Goal: Information Seeking & Learning: Learn about a topic

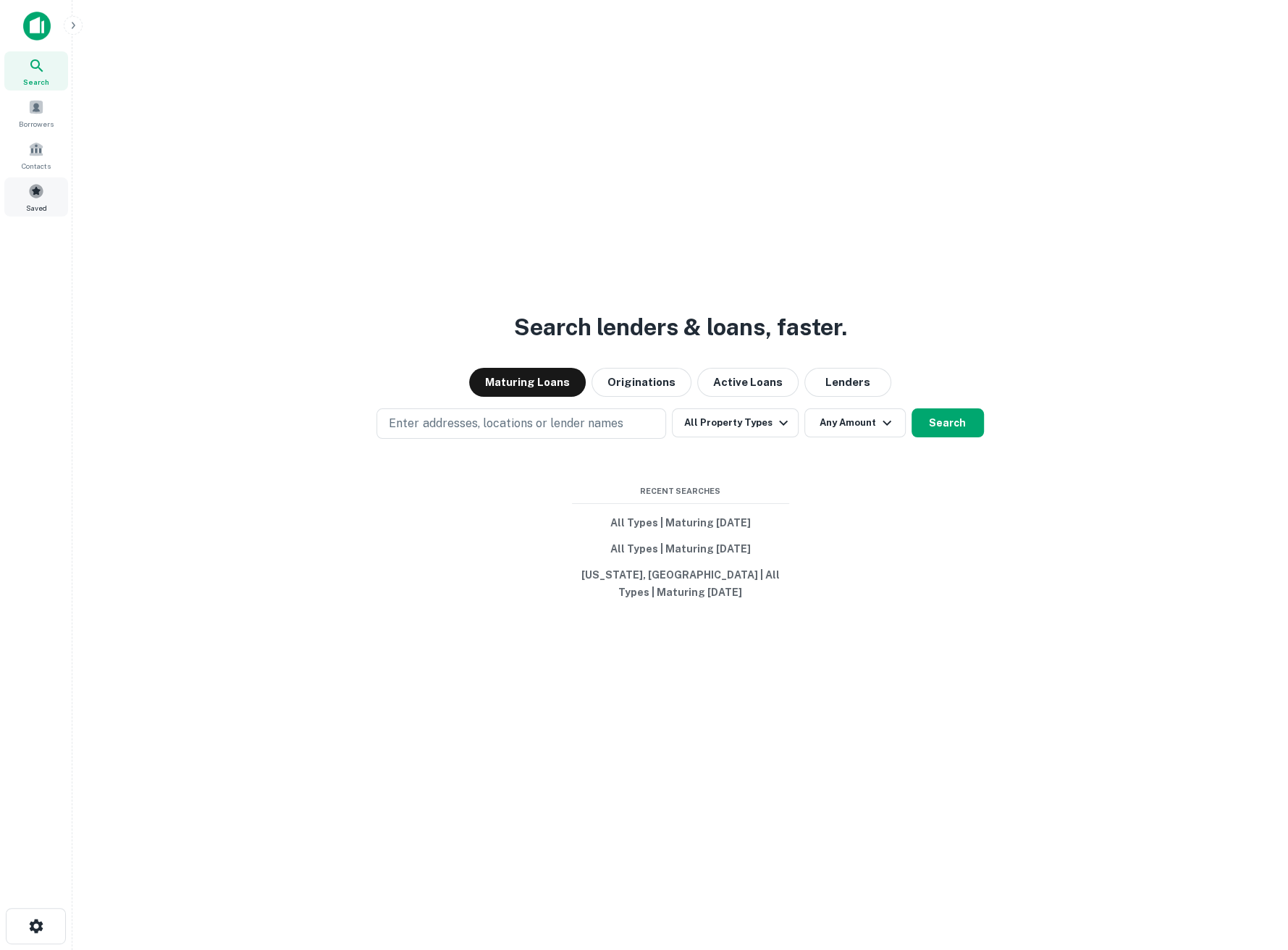
click at [35, 192] on span at bounding box center [36, 191] width 16 height 16
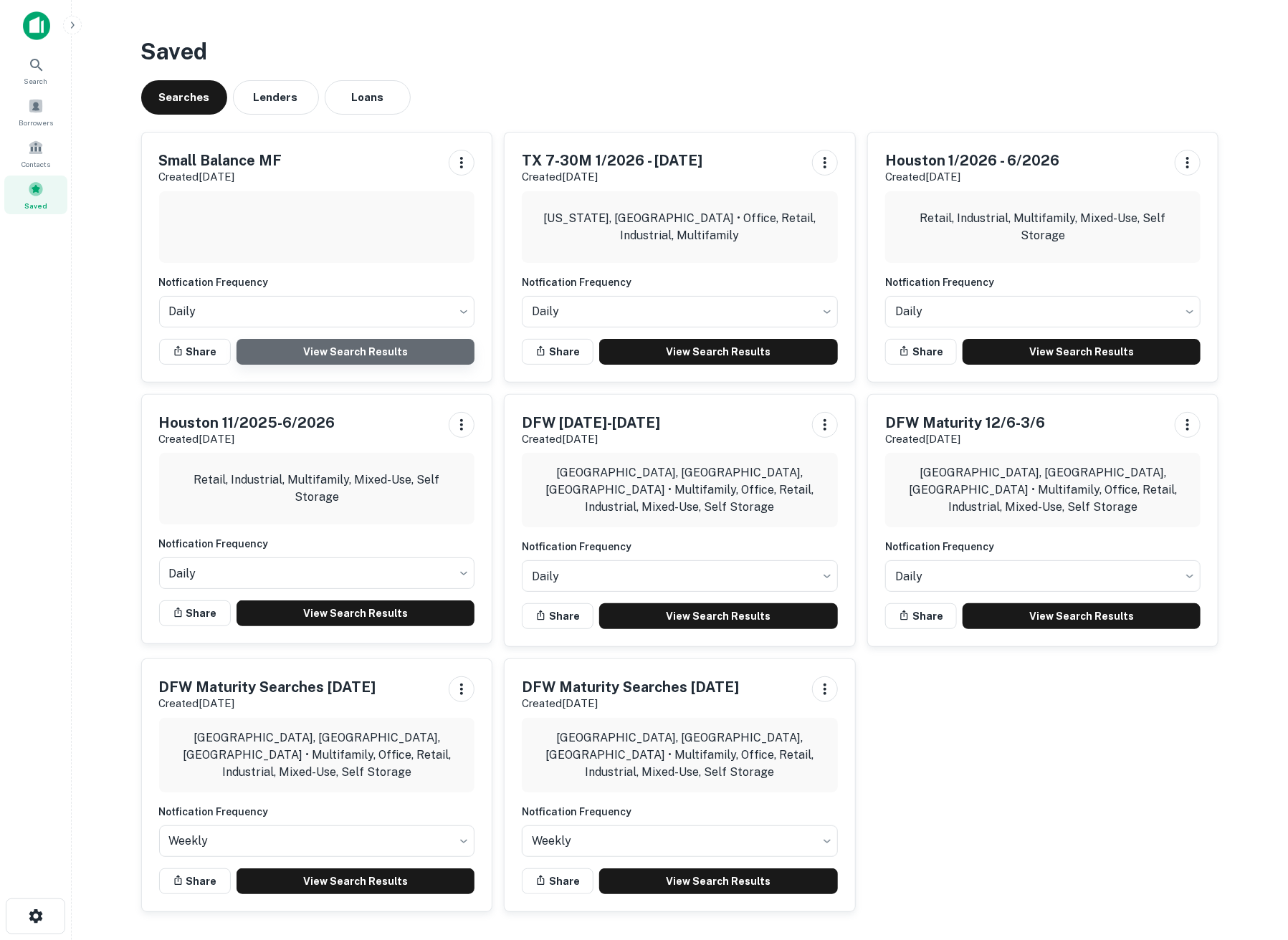
click at [332, 347] on link "View Search Results" at bounding box center [355, 351] width 239 height 26
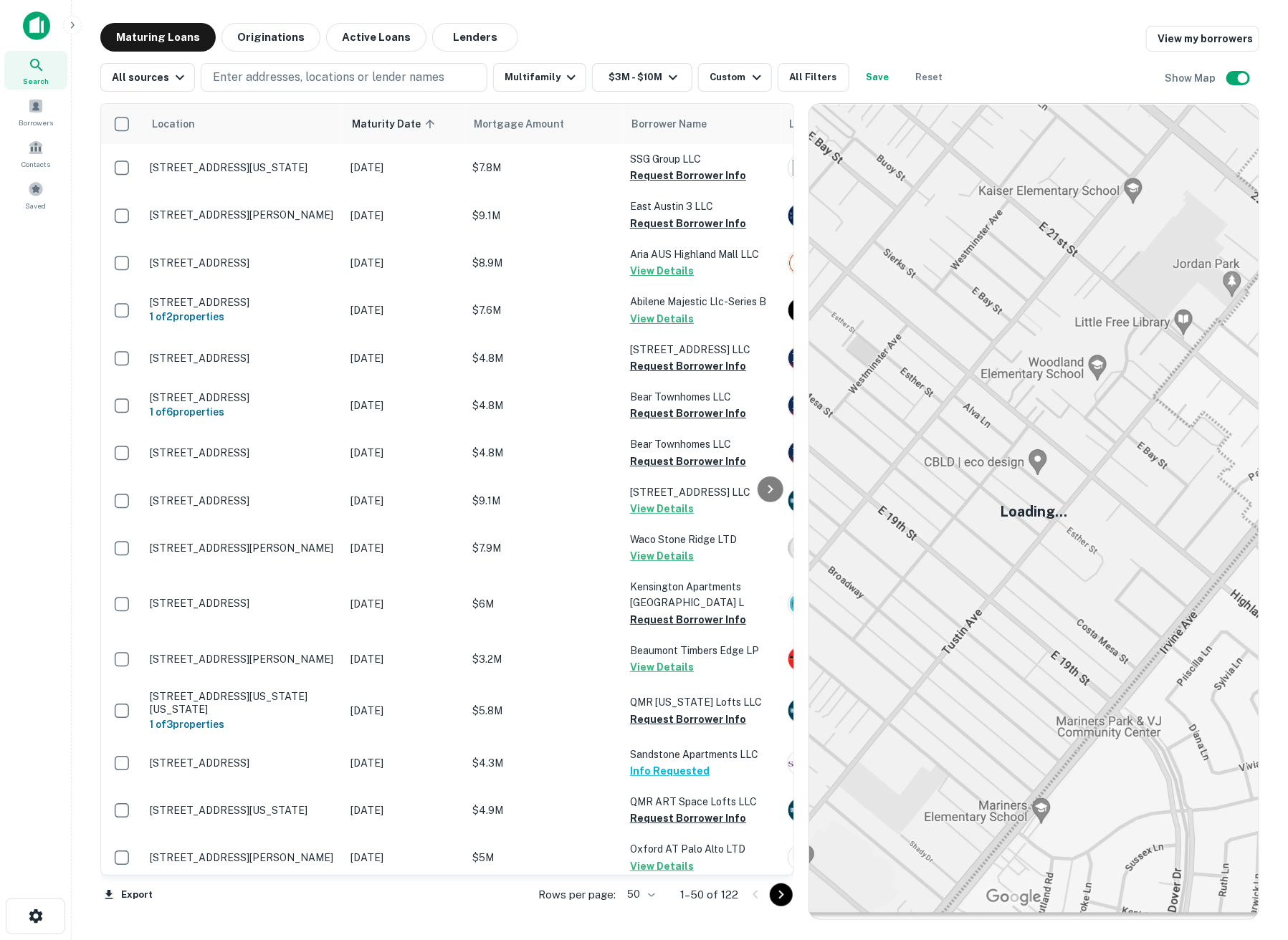
click at [772, 893] on icon "Go to next page" at bounding box center [780, 895] width 17 height 17
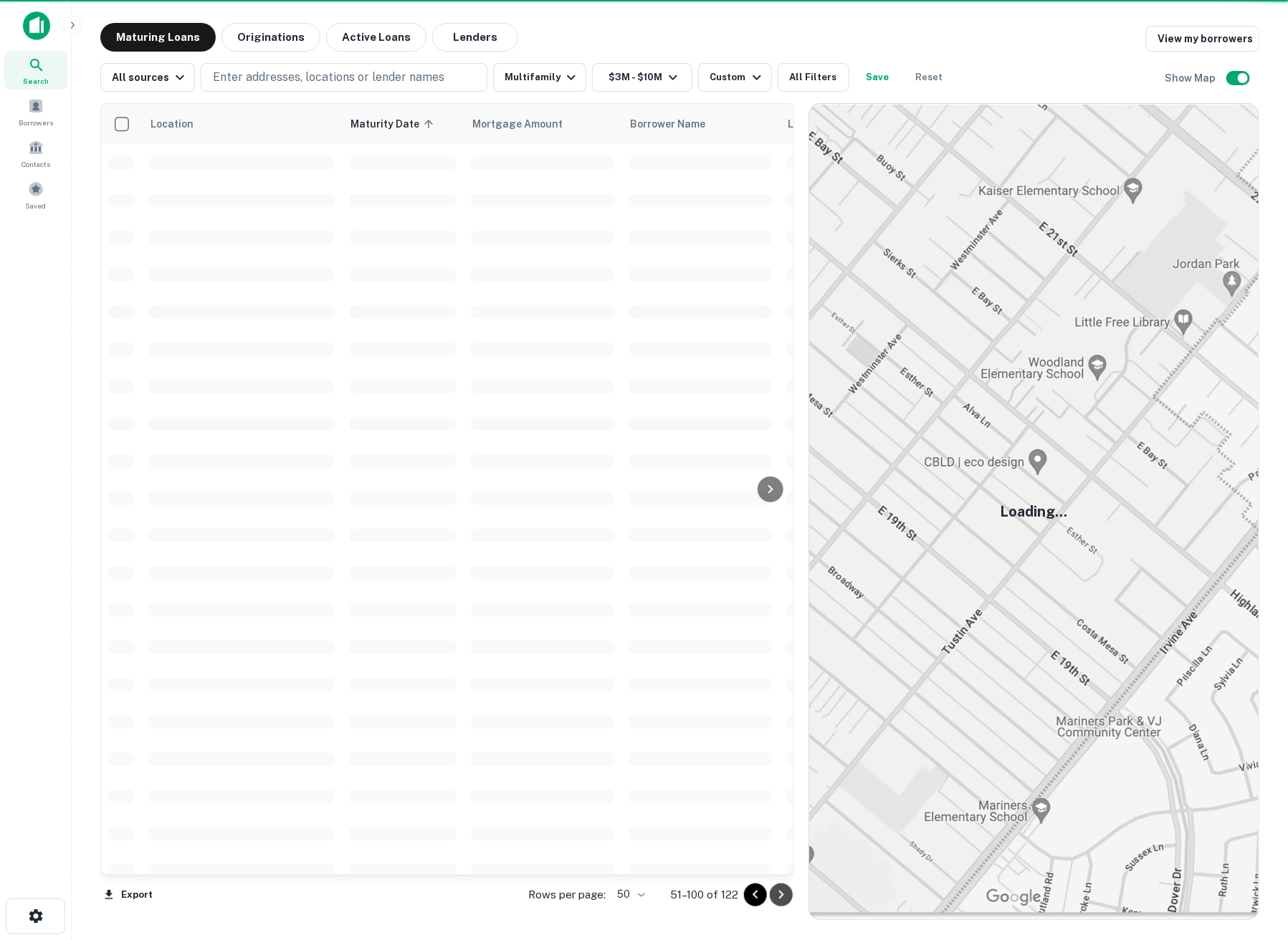
click at [772, 893] on icon "Go to next page" at bounding box center [780, 895] width 17 height 17
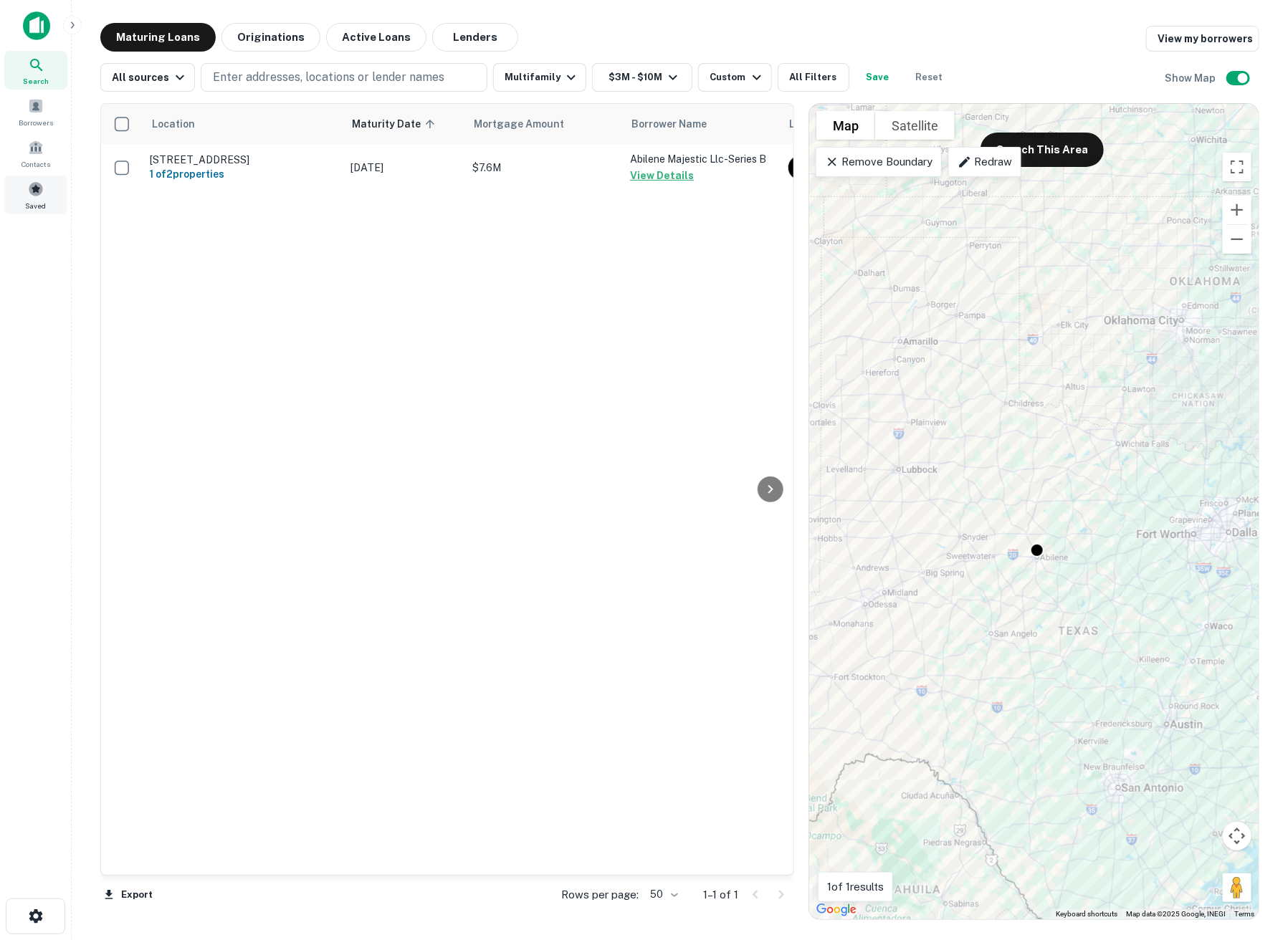
click at [41, 198] on div "Saved" at bounding box center [36, 195] width 63 height 39
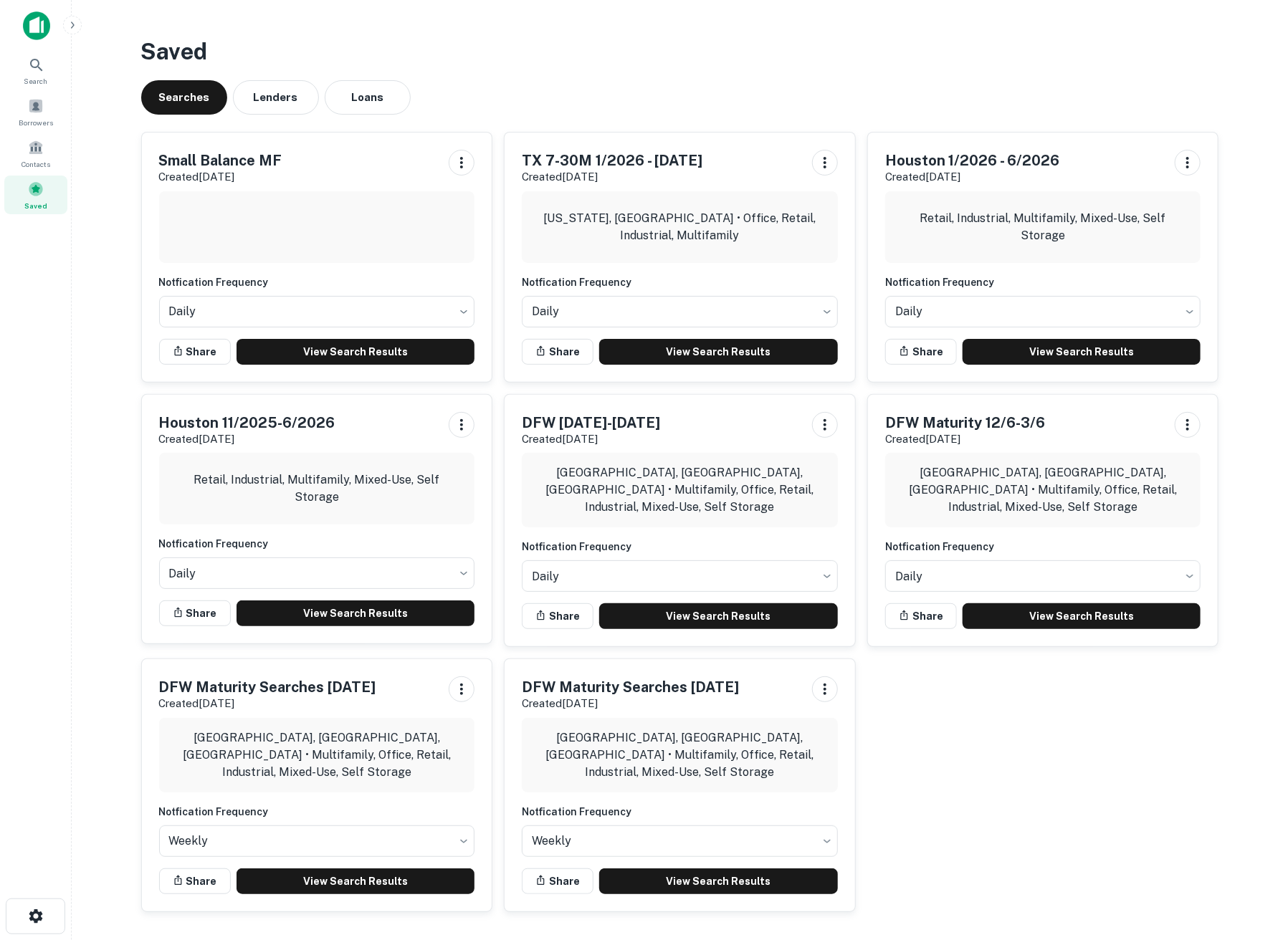
click at [324, 168] on div "Small Balance MF Created Oct 8th, 2025" at bounding box center [317, 168] width 316 height 36
click at [314, 348] on link "View Search Results" at bounding box center [355, 351] width 239 height 26
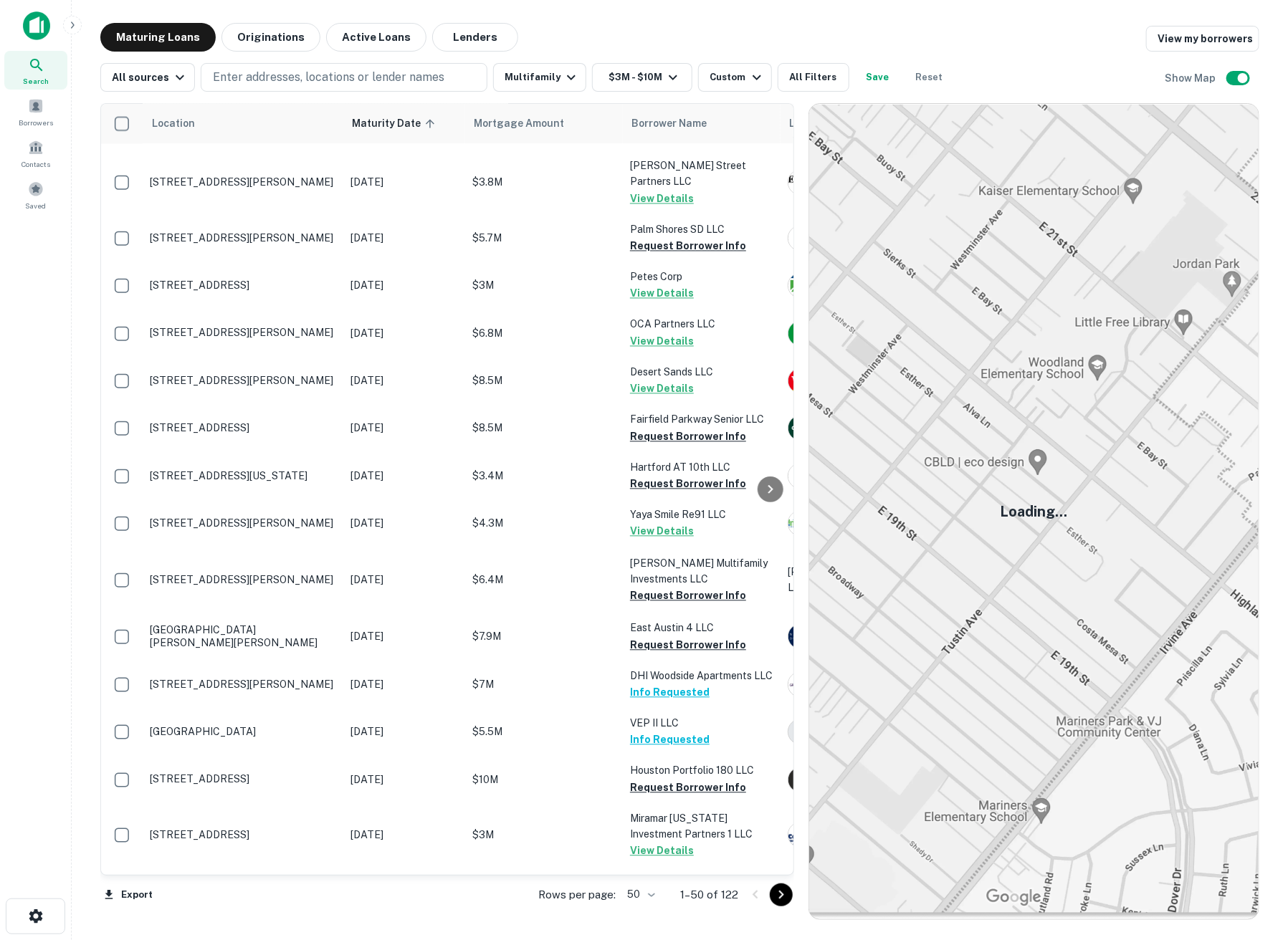
scroll to position [1604, 0]
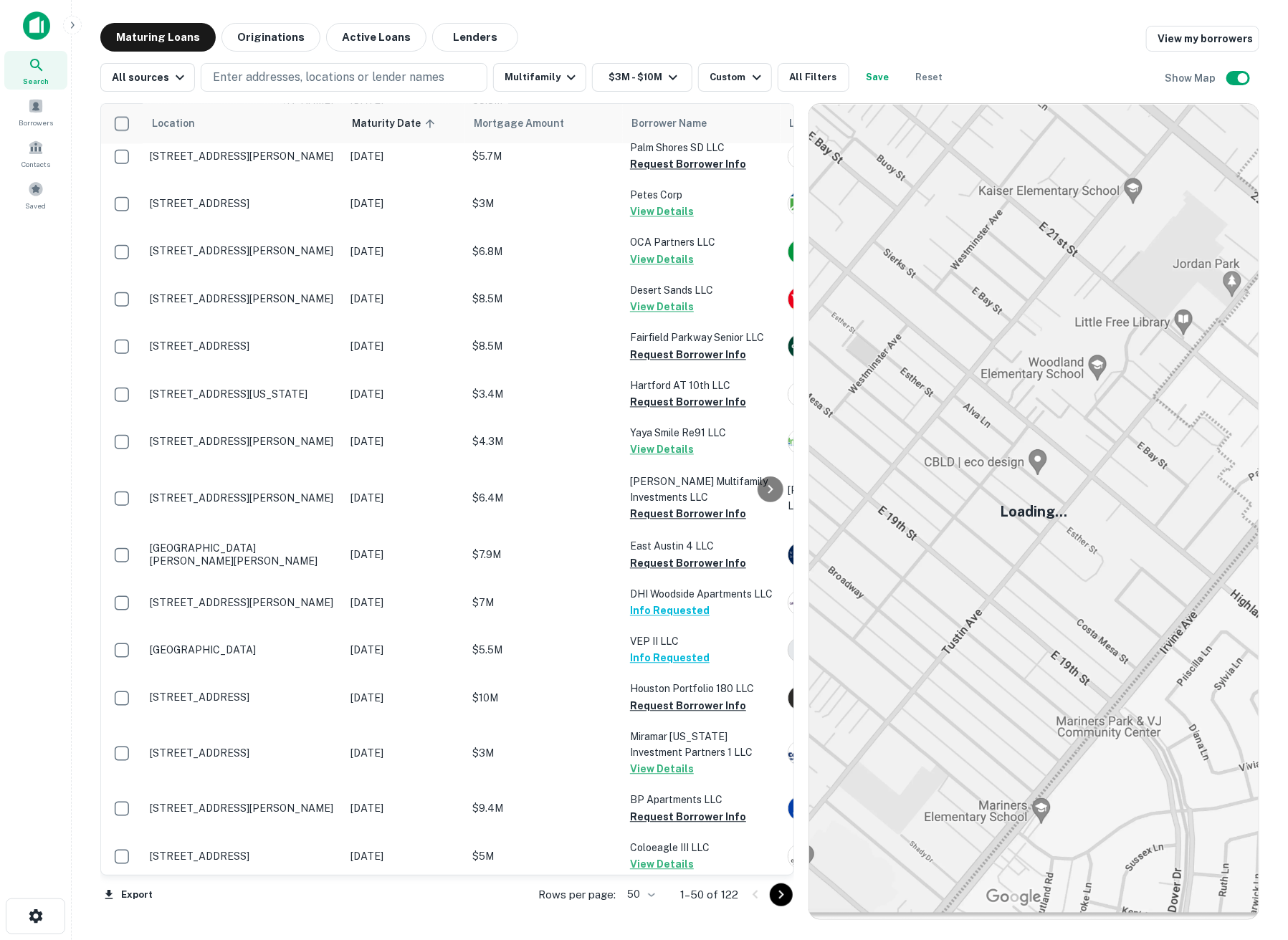
drag, startPoint x: 780, startPoint y: 622, endPoint x: 777, endPoint y: 682, distance: 60.1
click at [777, 682] on div at bounding box center [770, 489] width 29 height 771
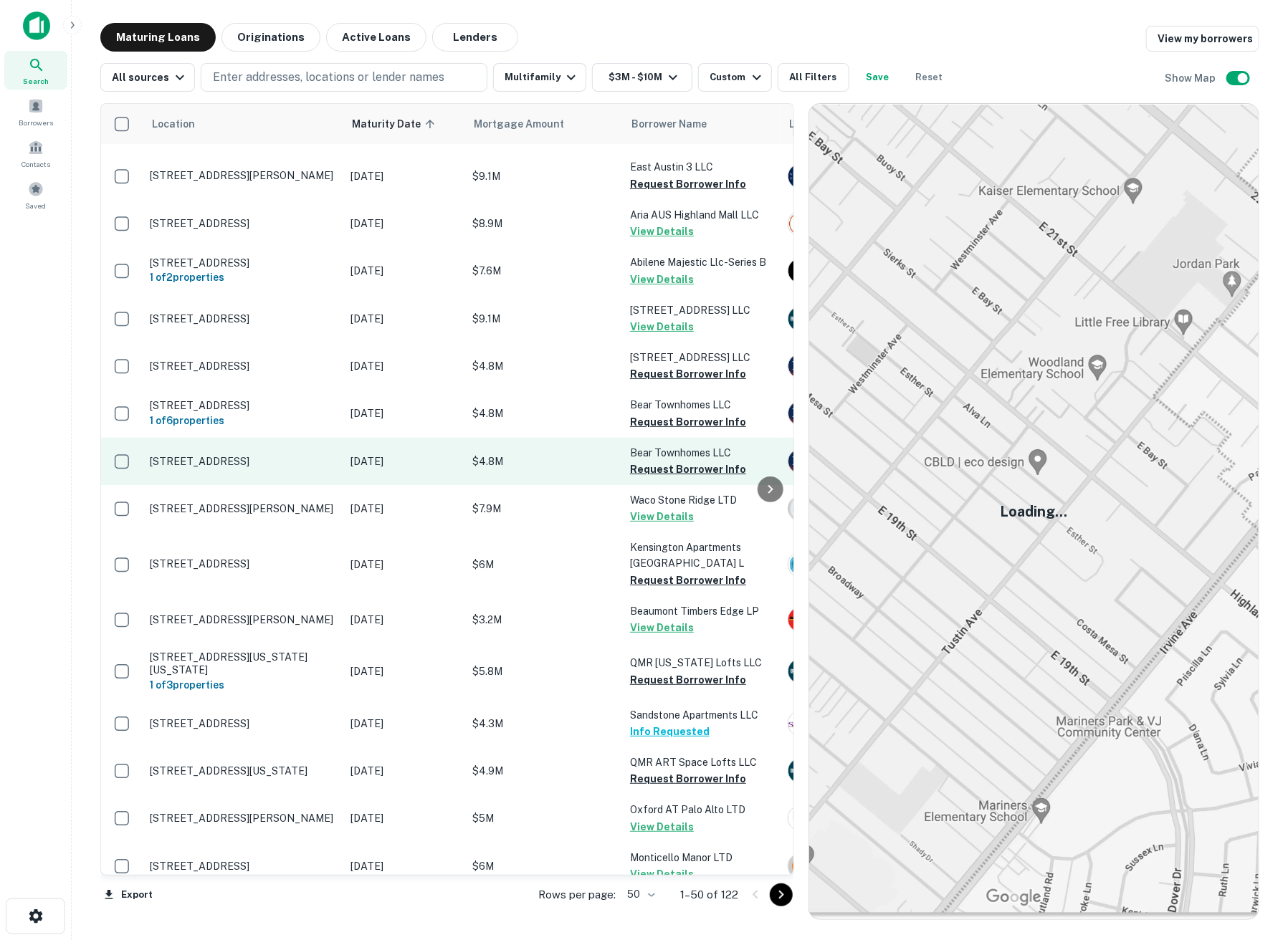
scroll to position [0, 0]
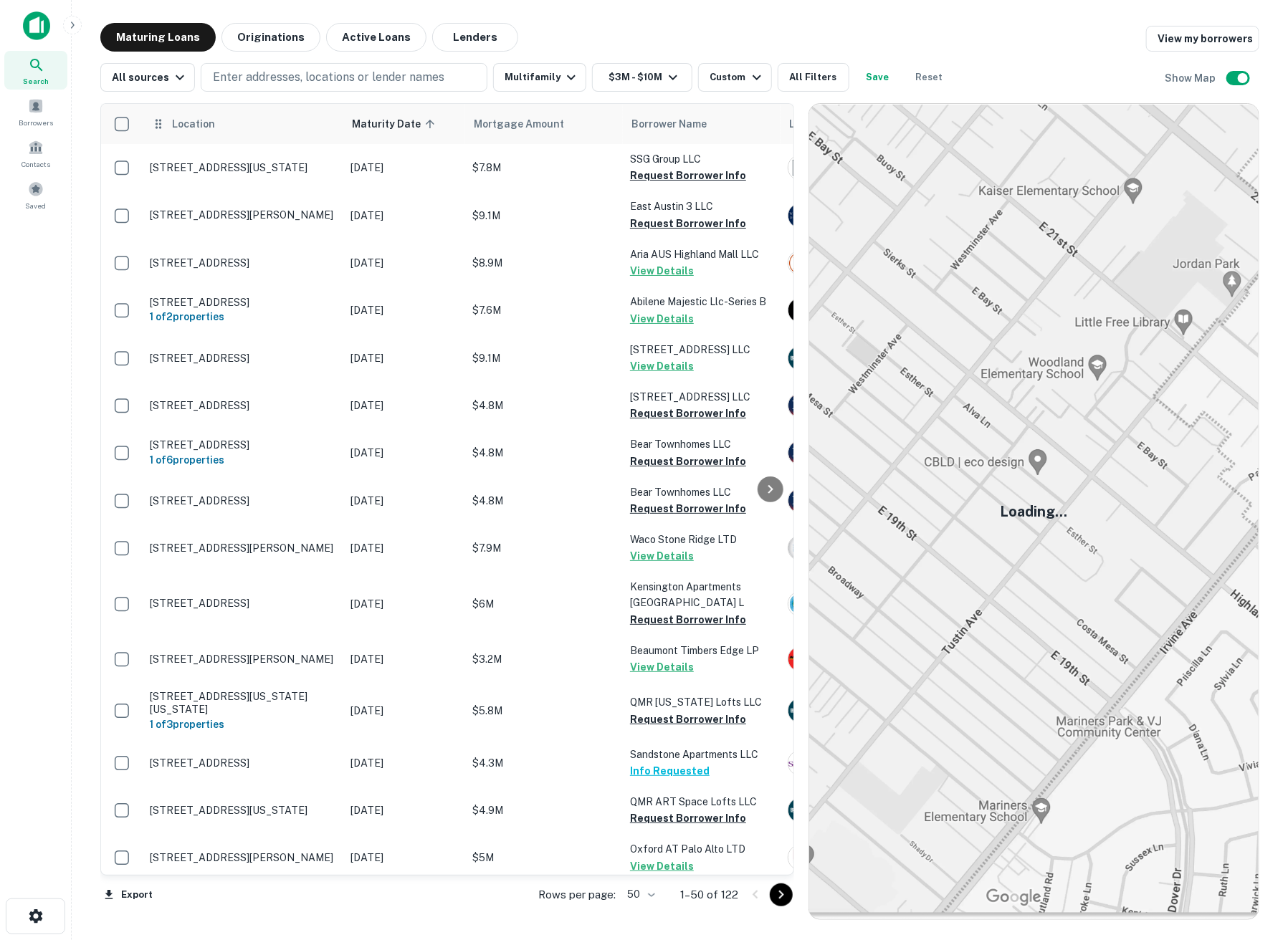
click at [184, 129] on span "Location" at bounding box center [192, 123] width 44 height 17
click at [190, 121] on span "Location" at bounding box center [192, 123] width 44 height 17
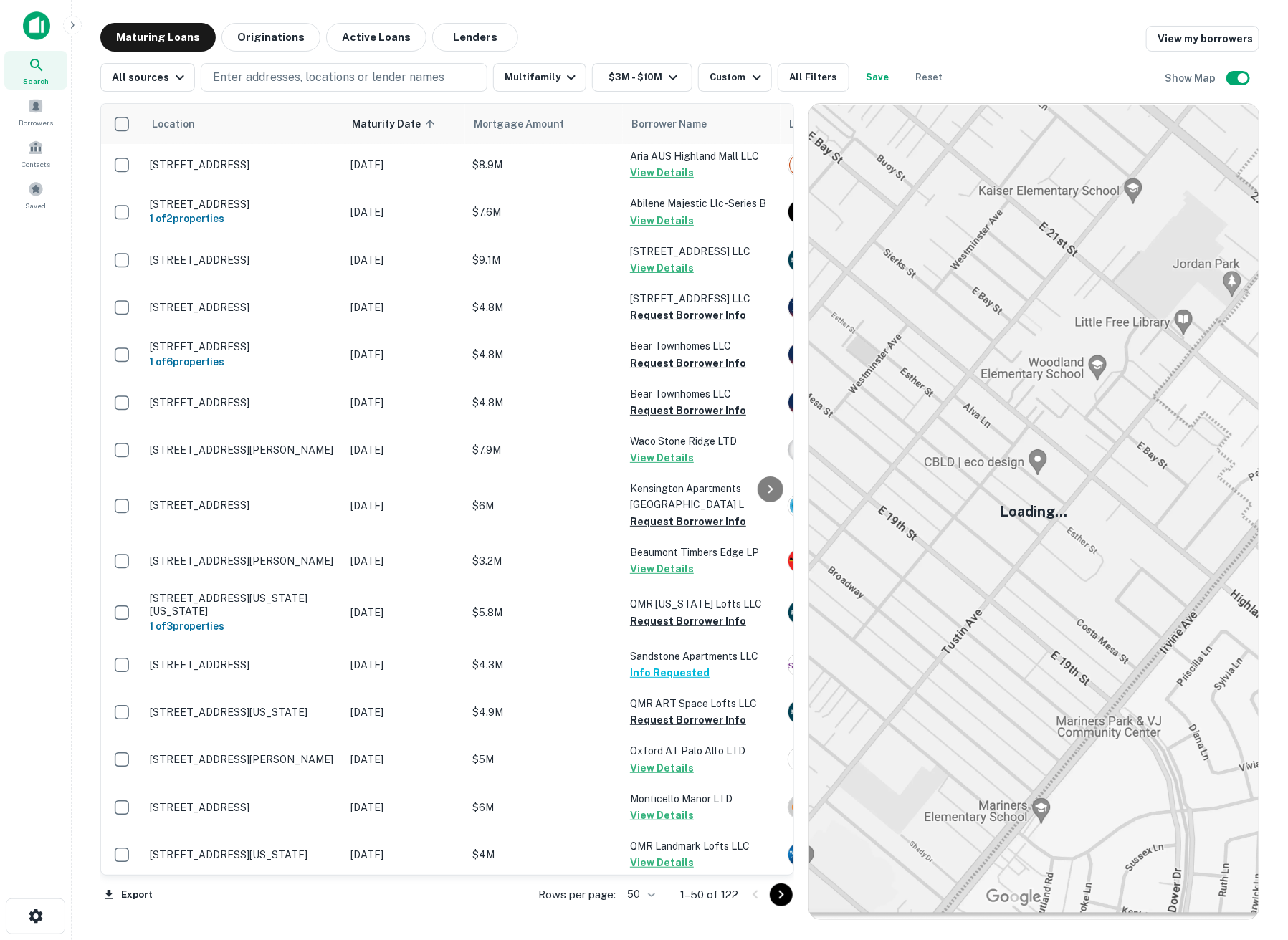
scroll to position [80, 0]
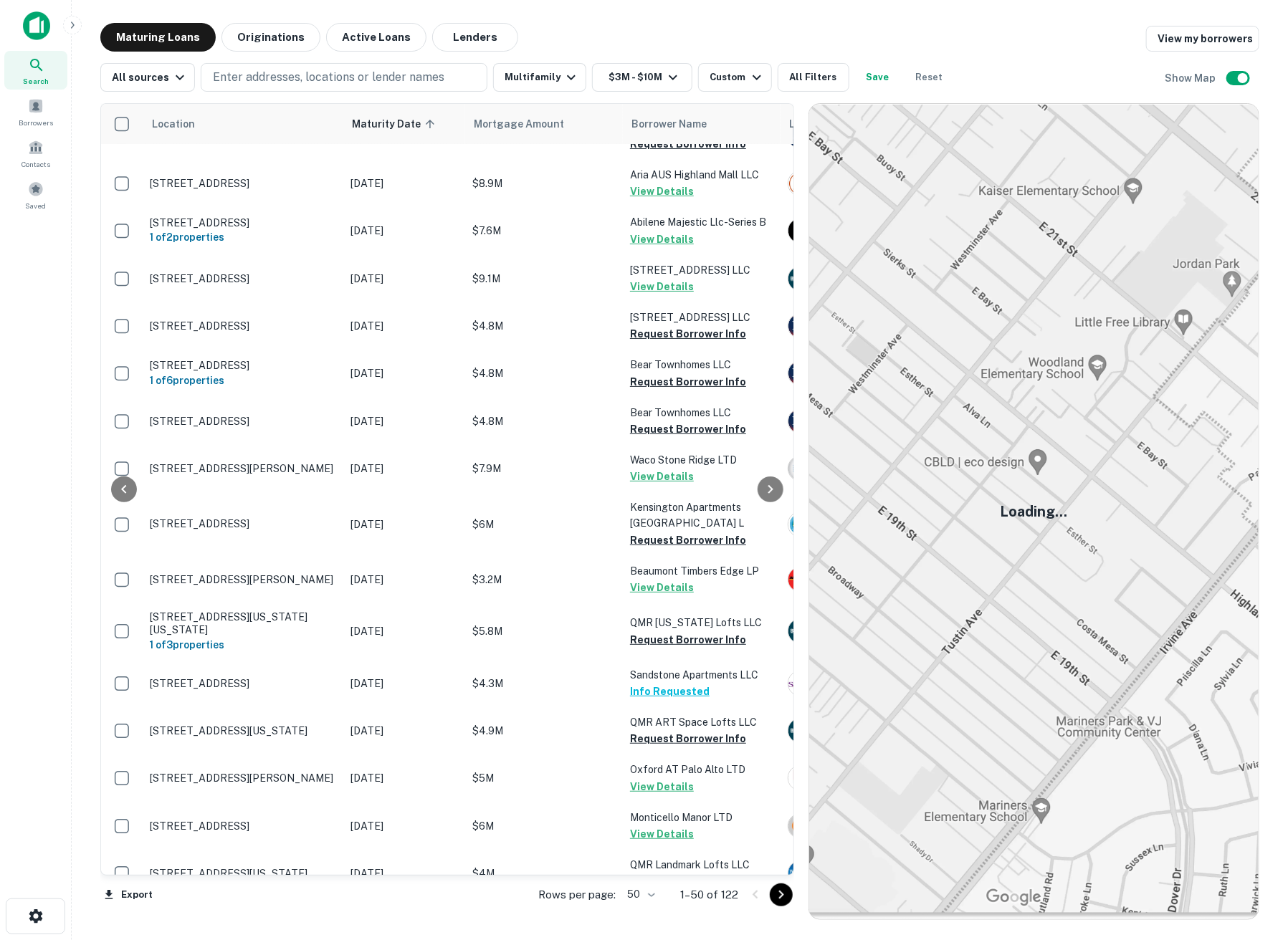
drag, startPoint x: 783, startPoint y: 152, endPoint x: 789, endPoint y: 125, distance: 27.7
click at [789, 125] on div "Location Maturity Date sorted ascending Mortgage Amount Borrower Name Lender Pu…" at bounding box center [447, 489] width 693 height 772
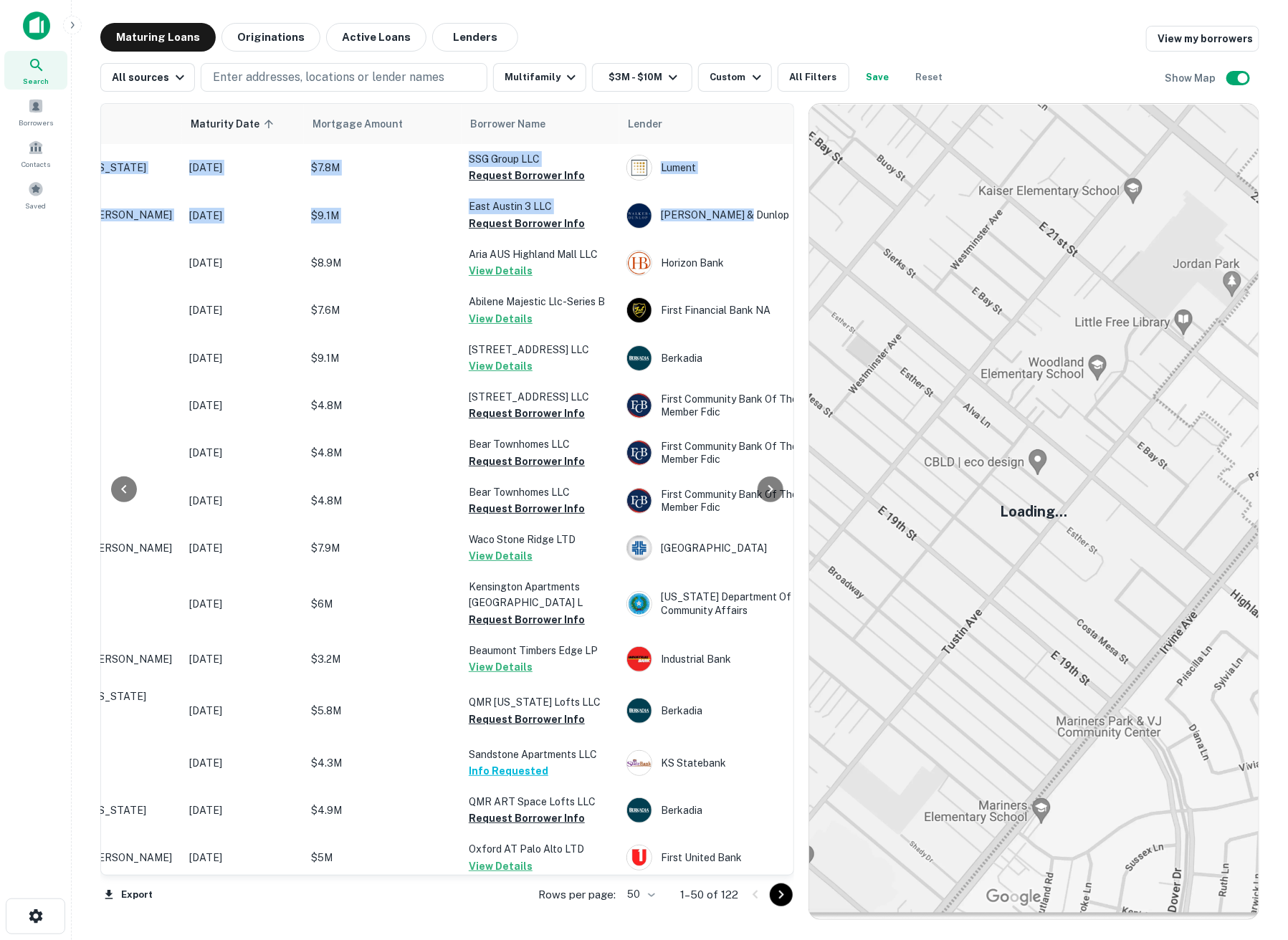
scroll to position [1, 161]
